Goal: Transaction & Acquisition: Purchase product/service

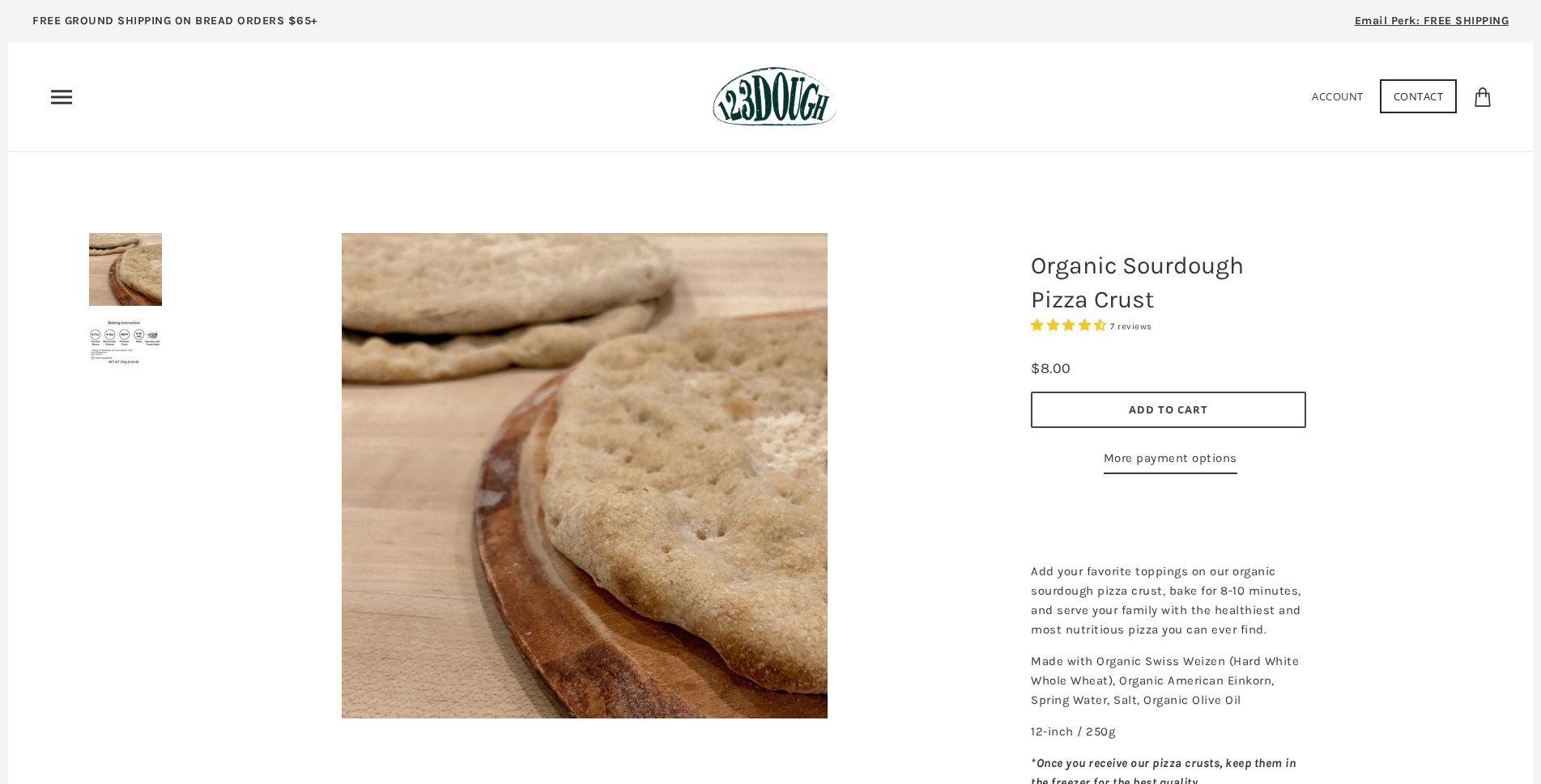
click at [663, 392] on img at bounding box center [585, 476] width 486 height 486
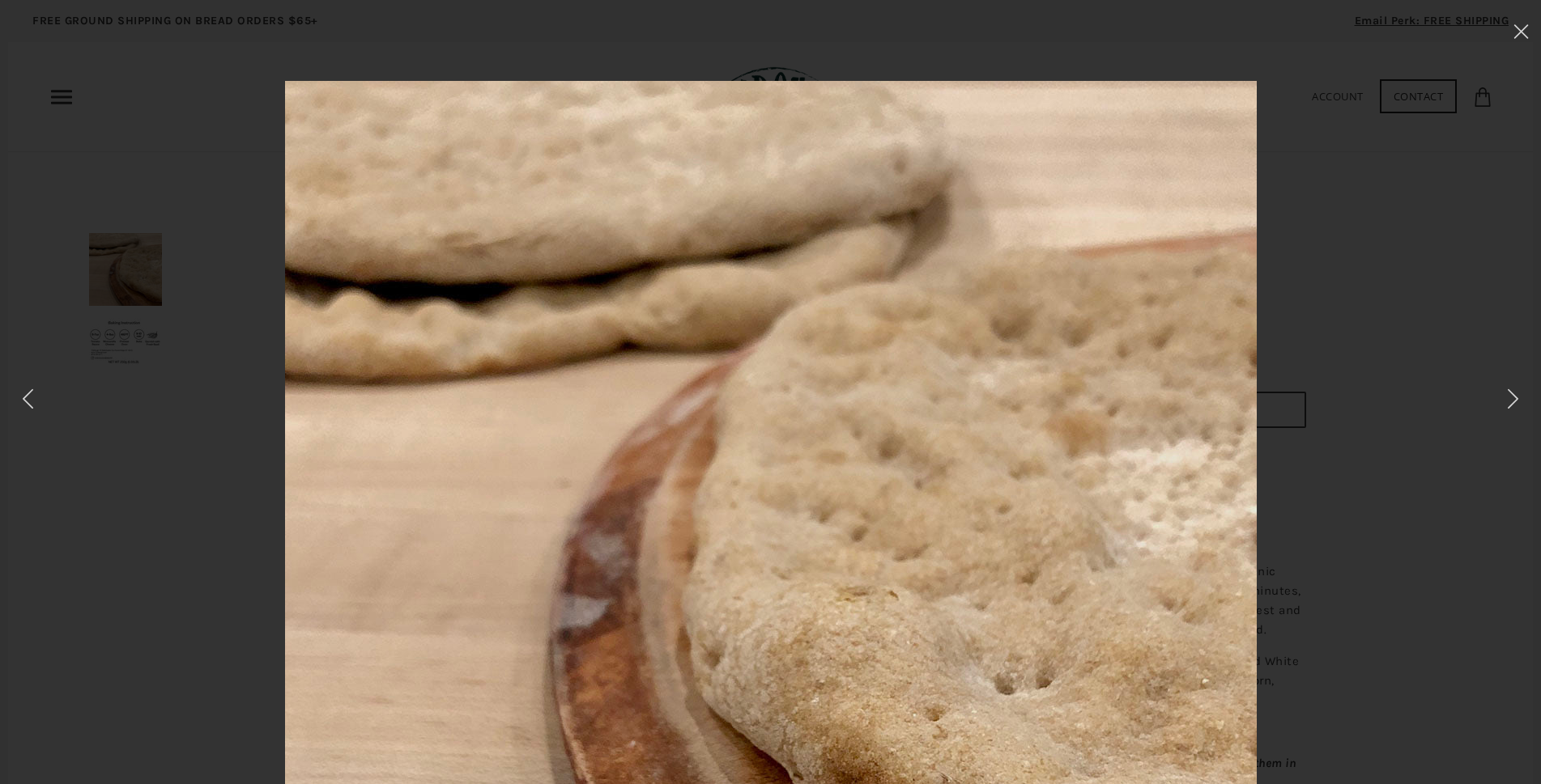
click at [121, 323] on div at bounding box center [770, 568] width 1379 height 977
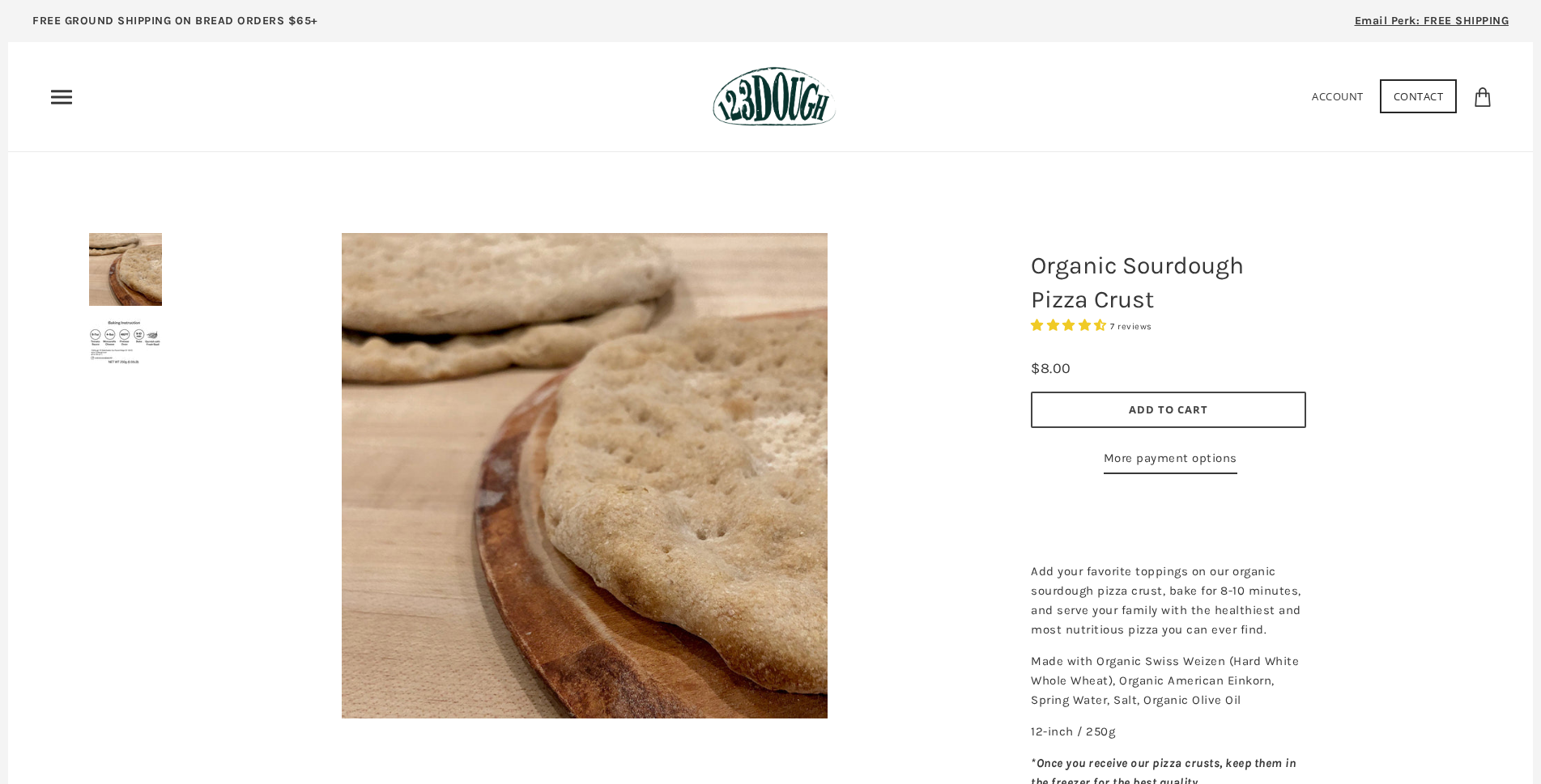
click at [124, 338] on img at bounding box center [125, 341] width 73 height 47
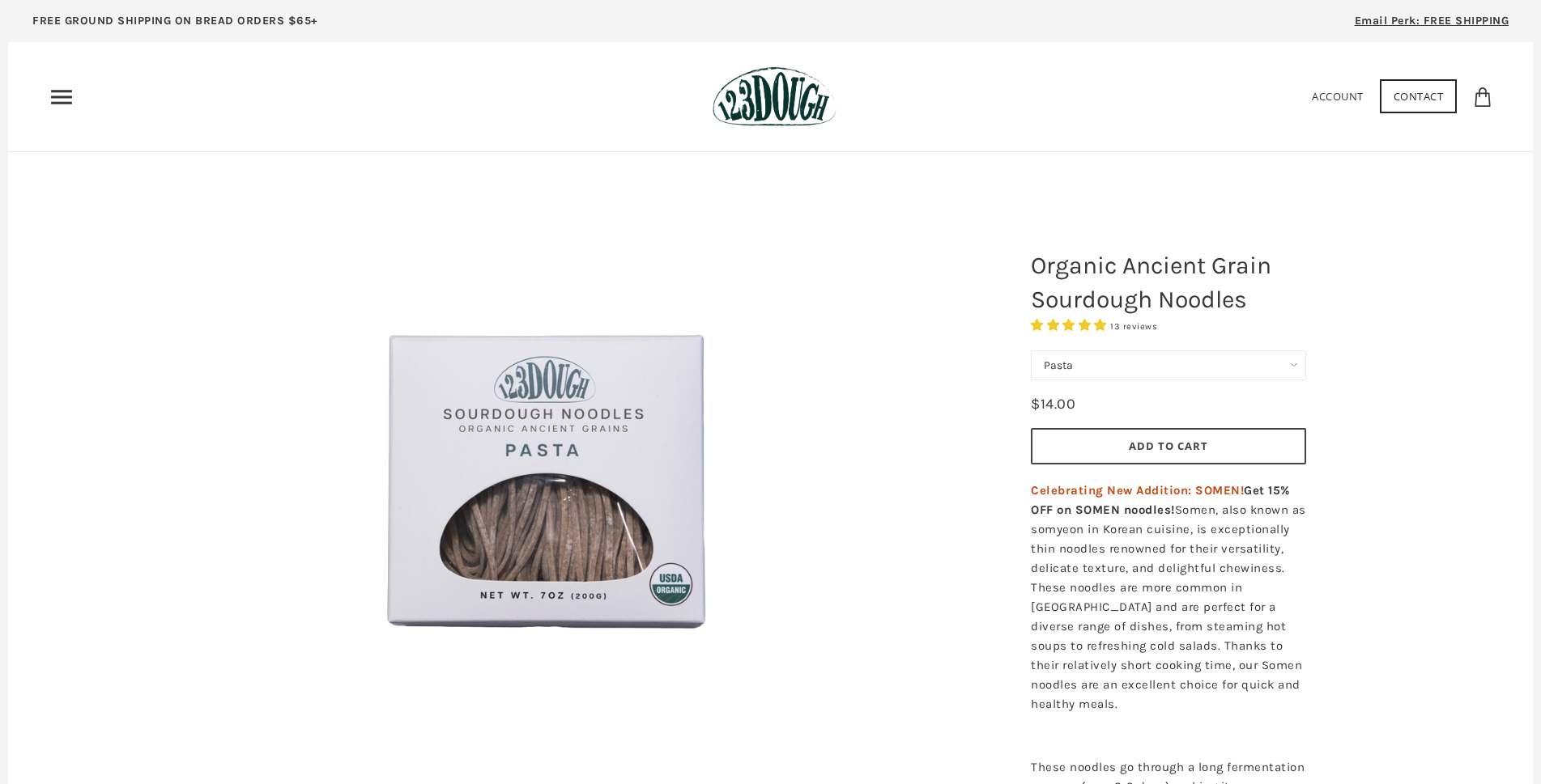
click at [1192, 373] on select "Pasta Ramen Somen" at bounding box center [1168, 366] width 275 height 30
select select "Ramen"
click at [1031, 351] on select "Pasta Ramen Somen" at bounding box center [1168, 366] width 275 height 30
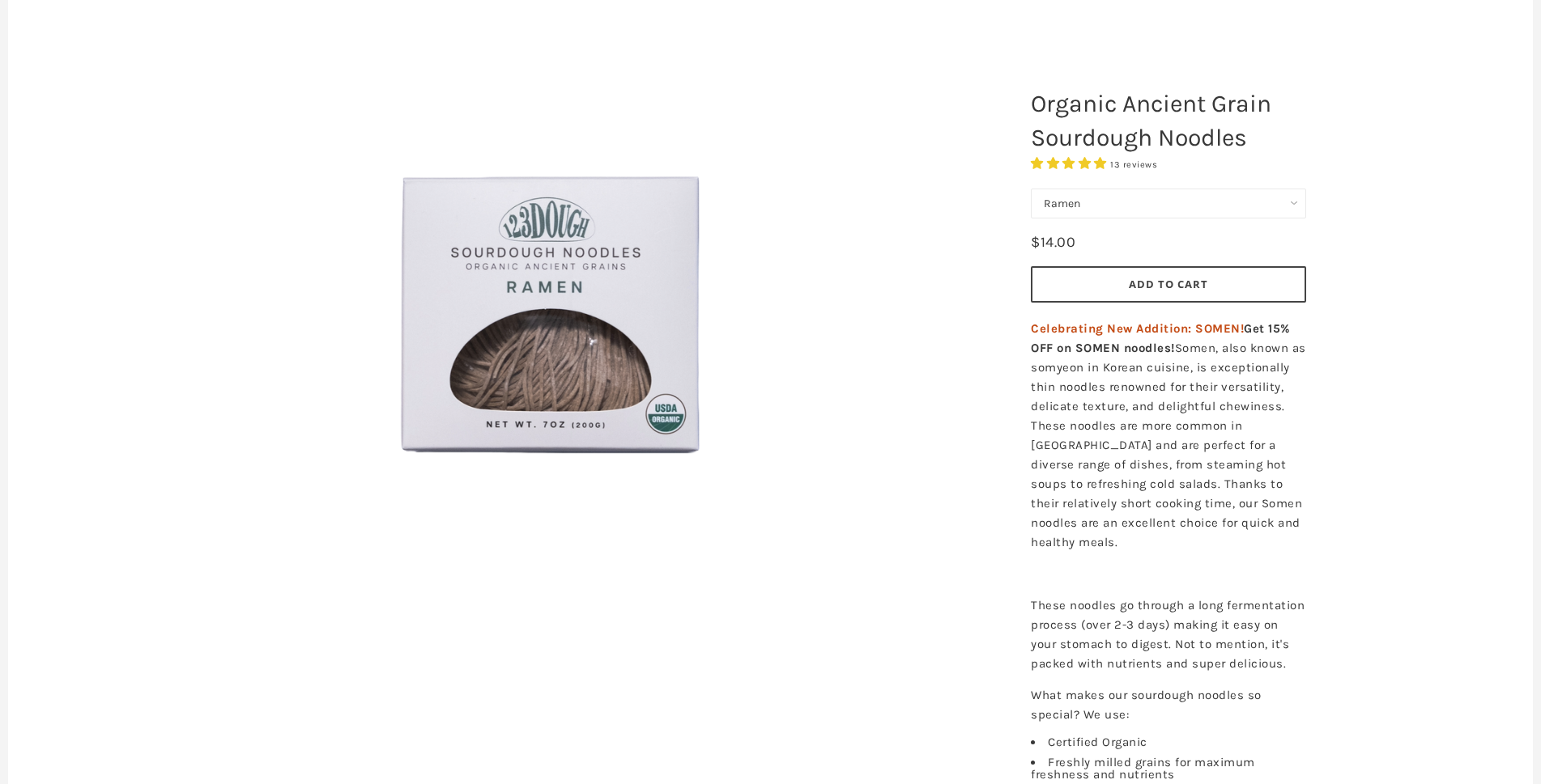
scroll to position [404, 0]
